Goal: Navigation & Orientation: Understand site structure

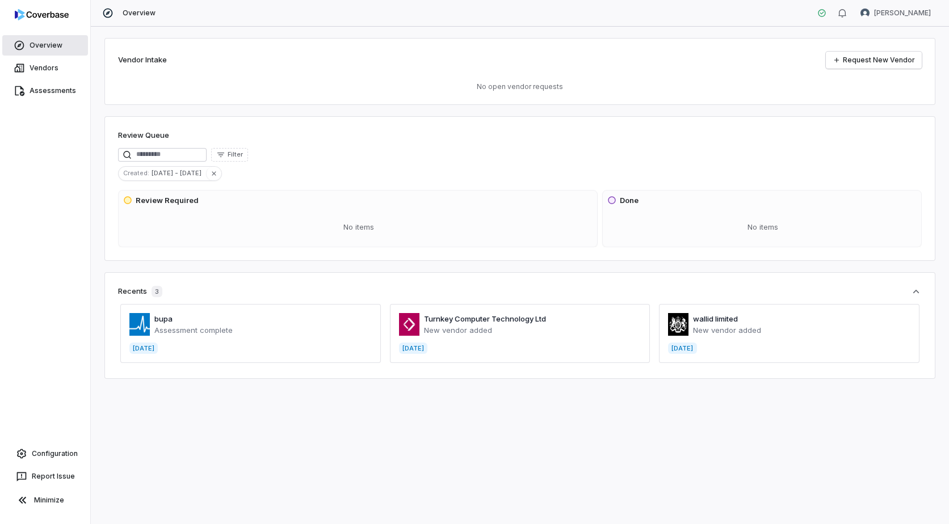
click at [52, 44] on link "Overview" at bounding box center [45, 45] width 86 height 20
click at [59, 43] on link "Overview" at bounding box center [45, 45] width 86 height 20
click at [33, 65] on link "Vendors" at bounding box center [45, 68] width 86 height 20
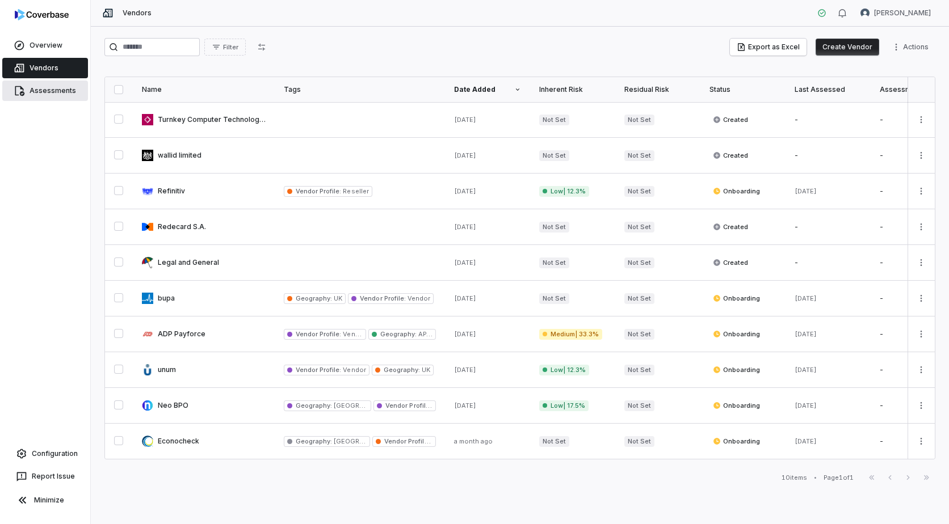
click at [38, 91] on link "Assessments" at bounding box center [45, 91] width 86 height 20
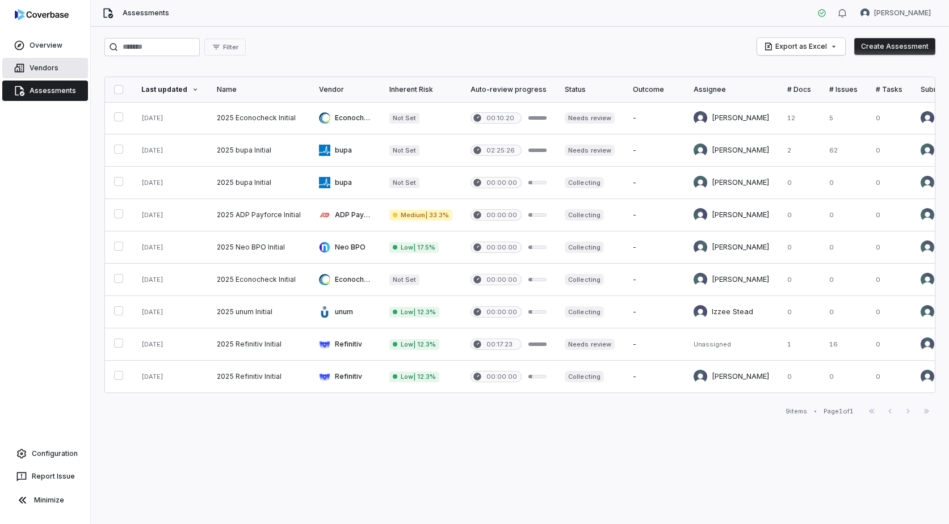
click at [42, 66] on link "Vendors" at bounding box center [45, 68] width 86 height 20
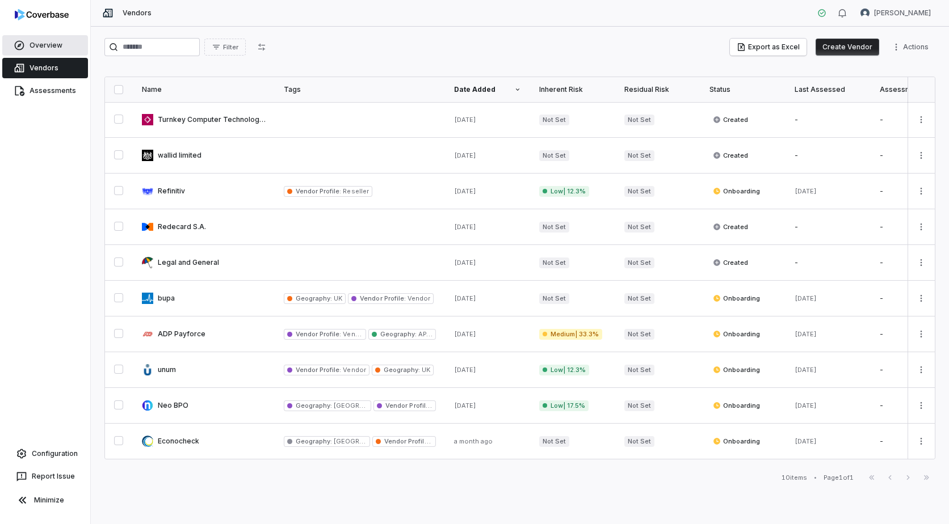
click at [43, 47] on link "Overview" at bounding box center [45, 45] width 86 height 20
